Goal: Task Accomplishment & Management: Manage account settings

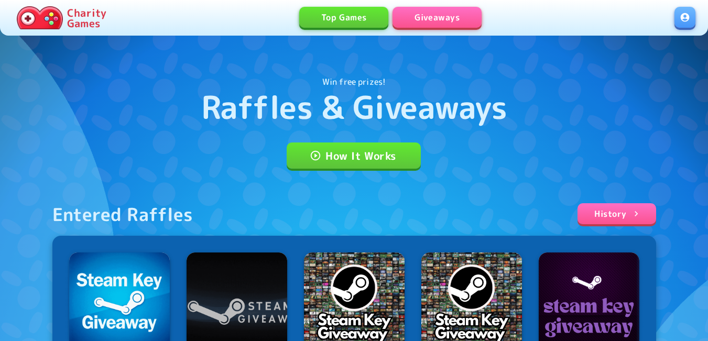
click at [688, 21] on link at bounding box center [685, 17] width 21 height 21
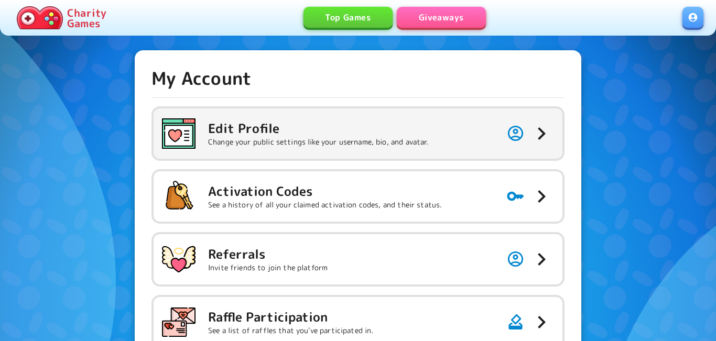
type input "**********"
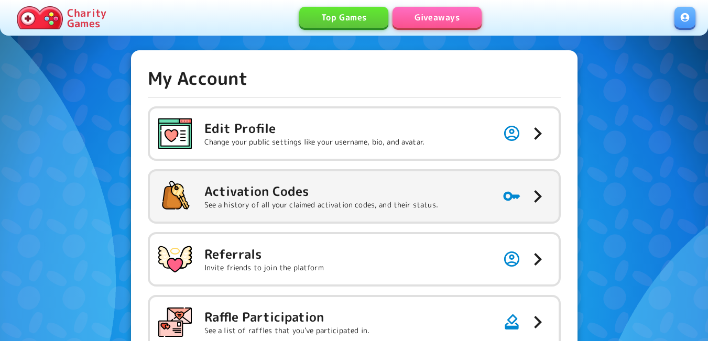
click at [314, 205] on p "See a history of all your claimed activation codes, and their status." at bounding box center [321, 205] width 234 height 10
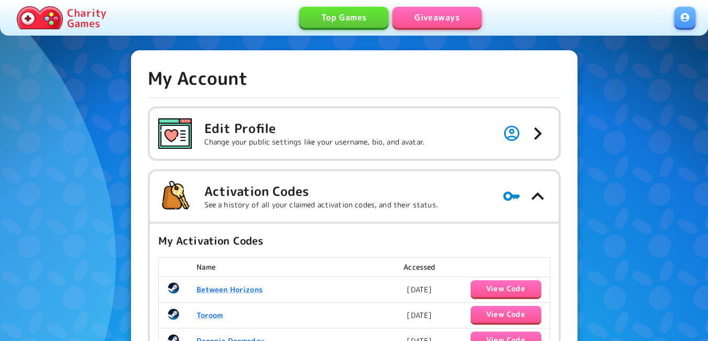
click at [433, 16] on link "Giveaways" at bounding box center [437, 17] width 89 height 21
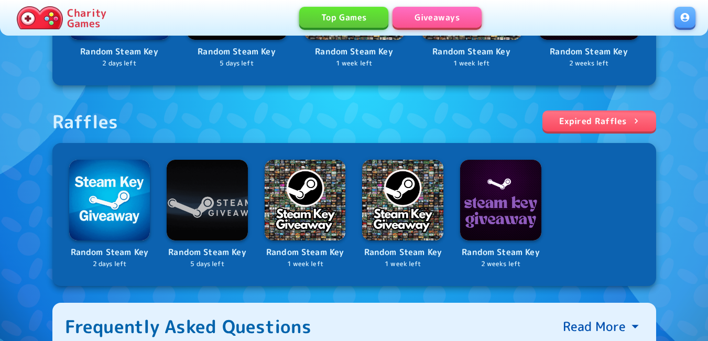
scroll to position [315, 0]
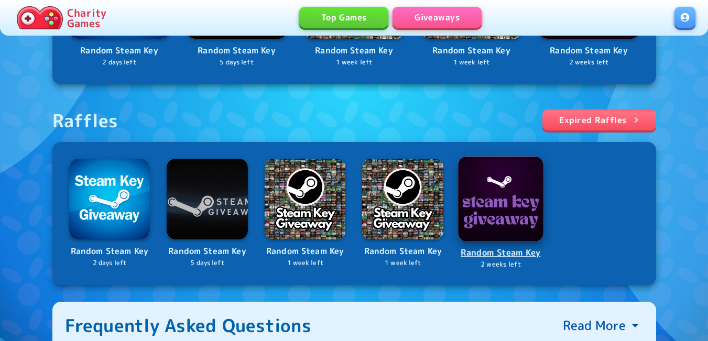
click at [501, 215] on img at bounding box center [500, 198] width 85 height 85
